Goal: Task Accomplishment & Management: Complete application form

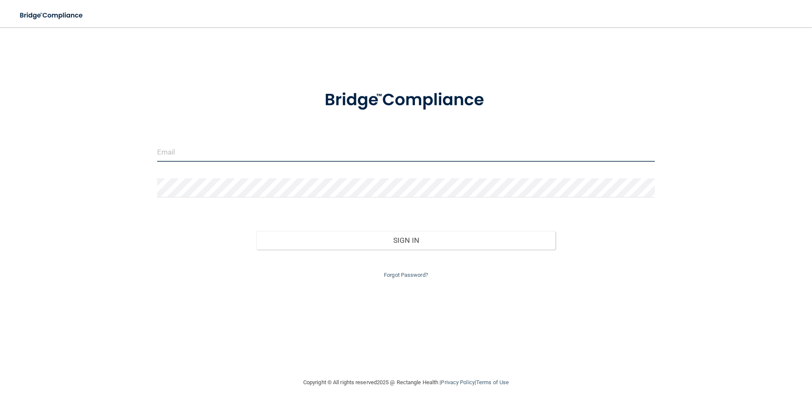
click at [267, 159] on input "email" at bounding box center [406, 152] width 498 height 19
type input "[EMAIL_ADDRESS][DOMAIN_NAME]"
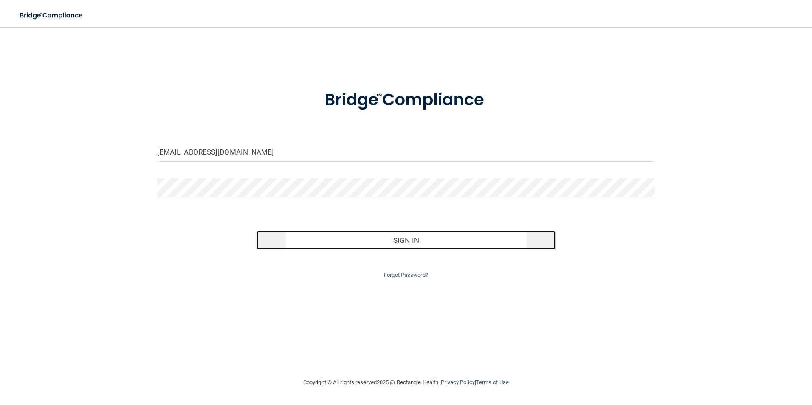
click at [420, 239] on button "Sign In" at bounding box center [405, 240] width 299 height 19
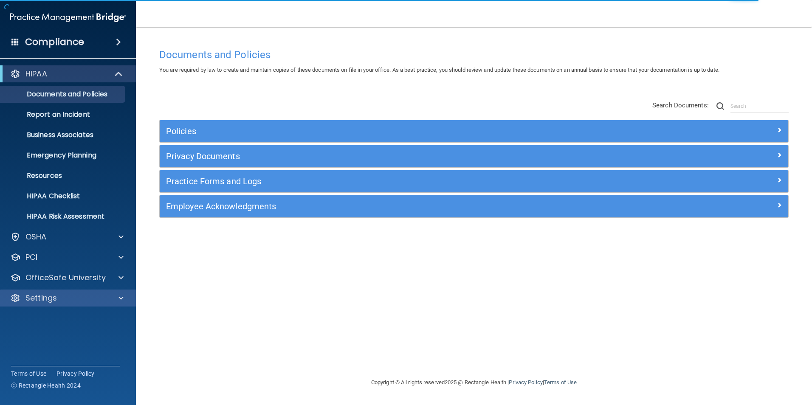
click at [71, 292] on div "Settings" at bounding box center [68, 297] width 136 height 17
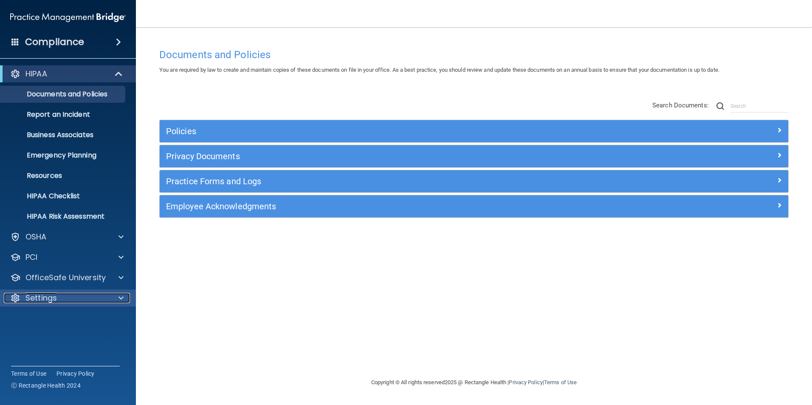
click at [109, 301] on div at bounding box center [119, 298] width 21 height 10
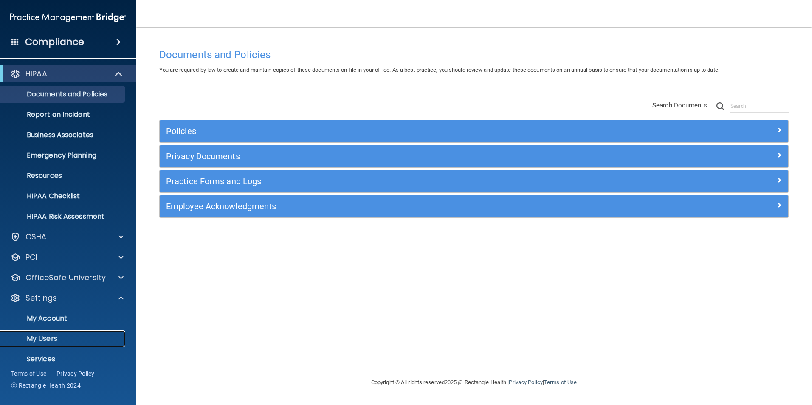
click at [33, 343] on p "My Users" at bounding box center [64, 338] width 116 height 8
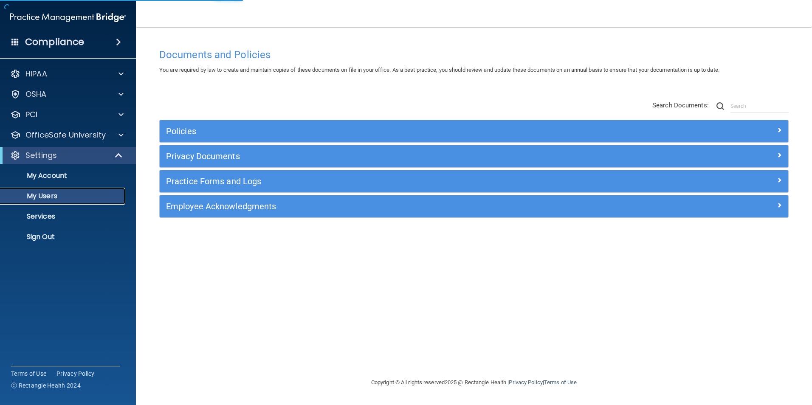
select select "20"
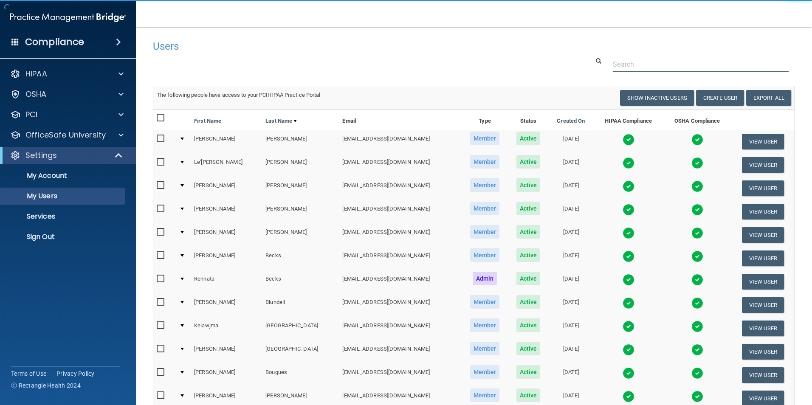
click at [625, 64] on input "text" at bounding box center [701, 64] width 176 height 16
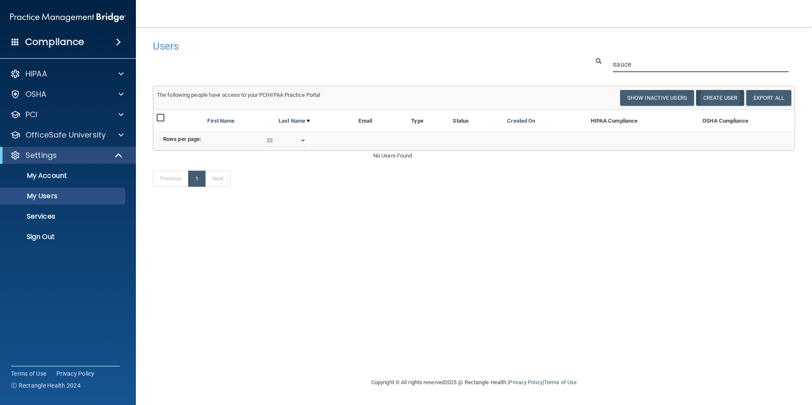
type input "sauce"
click at [723, 93] on button "Create User" at bounding box center [720, 98] width 48 height 16
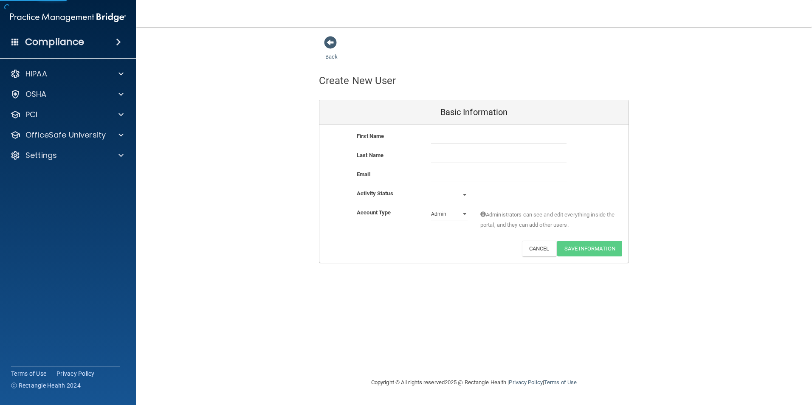
click at [461, 130] on div "First Name Last Name Email Activity Status Active Inactive Account Type Practic…" at bounding box center [473, 194] width 309 height 138
click at [452, 142] on input "text" at bounding box center [498, 137] width 135 height 13
type input "Crystal"
type input "Sauce"
type input "[EMAIL_ADDRESS][DOMAIN_NAME]"
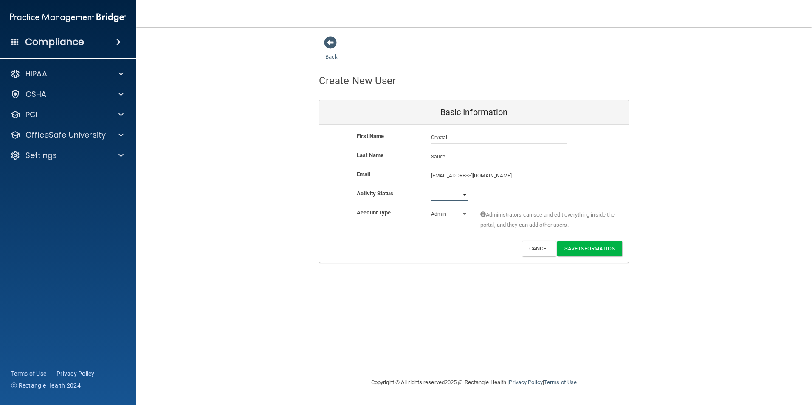
click at [464, 197] on select "Active Inactive" at bounding box center [449, 194] width 37 height 13
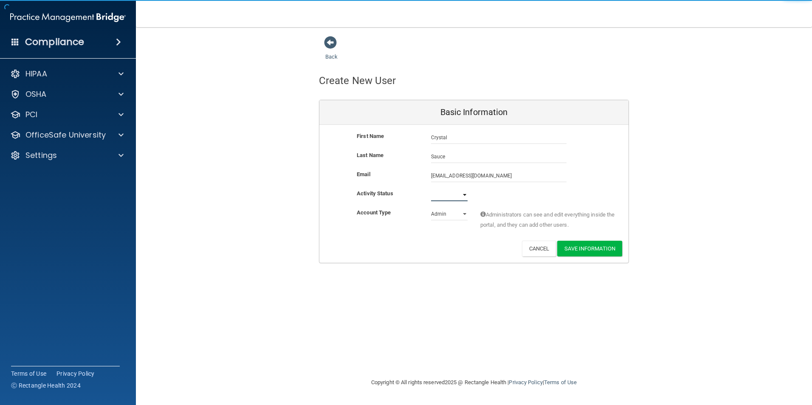
select select "active"
click at [431, 188] on select "Active Inactive" at bounding box center [449, 194] width 37 height 13
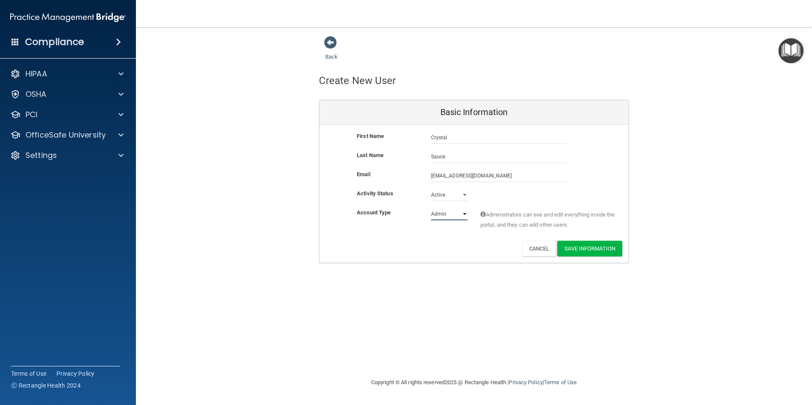
click at [459, 216] on select "Admin Member" at bounding box center [449, 214] width 37 height 13
select select "practice_member"
click at [431, 208] on select "Admin Member" at bounding box center [449, 214] width 37 height 13
click at [594, 247] on button "Save Information" at bounding box center [589, 249] width 65 height 16
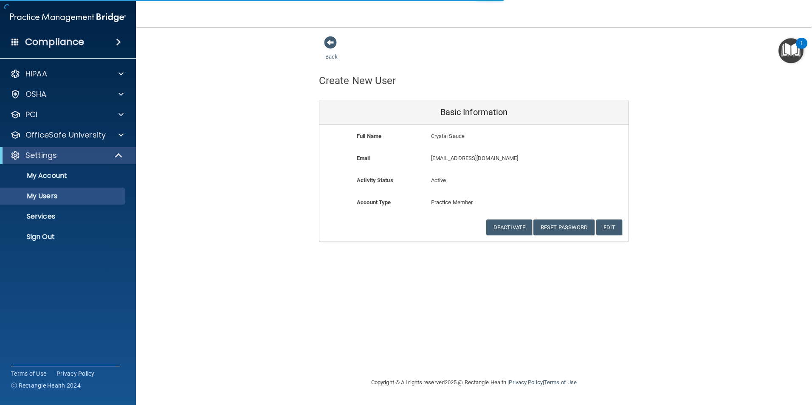
select select "20"
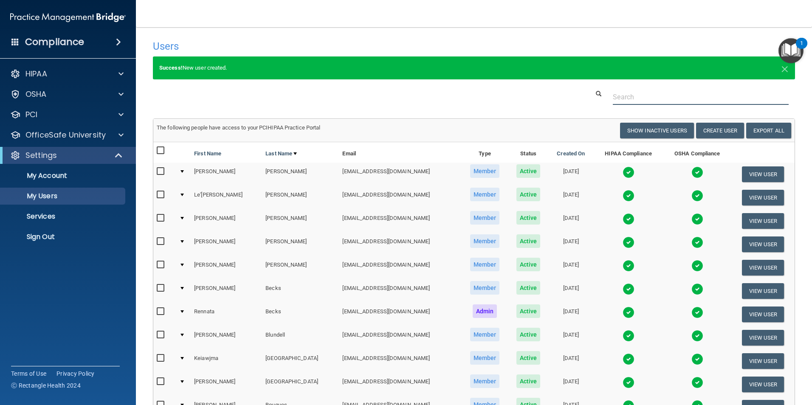
click at [666, 102] on input "text" at bounding box center [701, 97] width 176 height 16
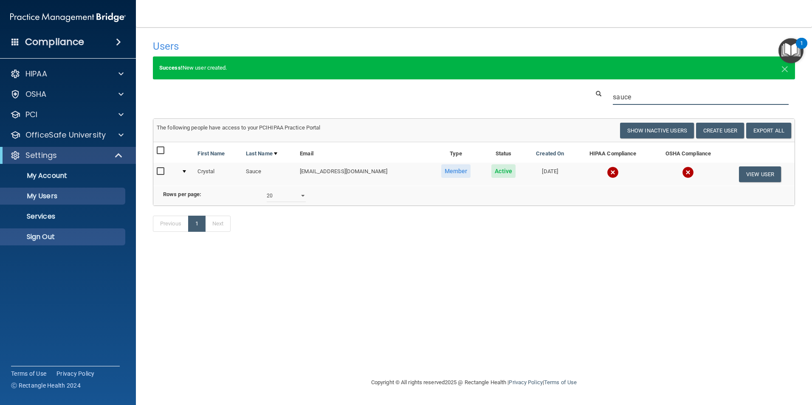
type input "sauce"
click at [47, 233] on p "Sign Out" at bounding box center [64, 237] width 116 height 8
